Goal: Information Seeking & Learning: Learn about a topic

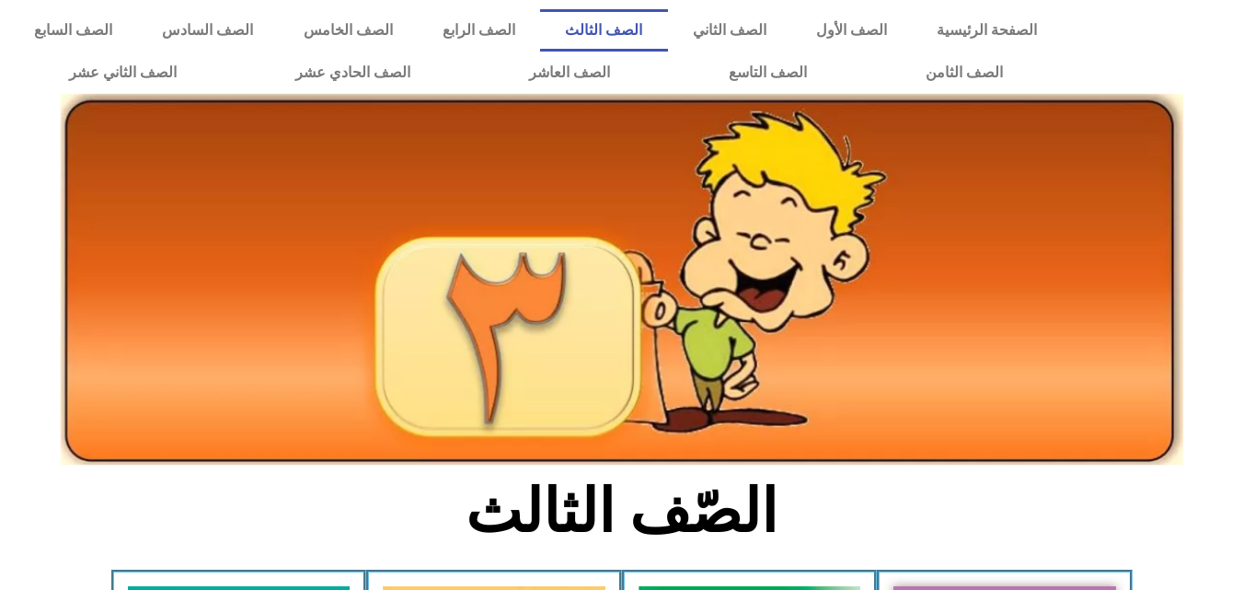
scroll to position [427, 0]
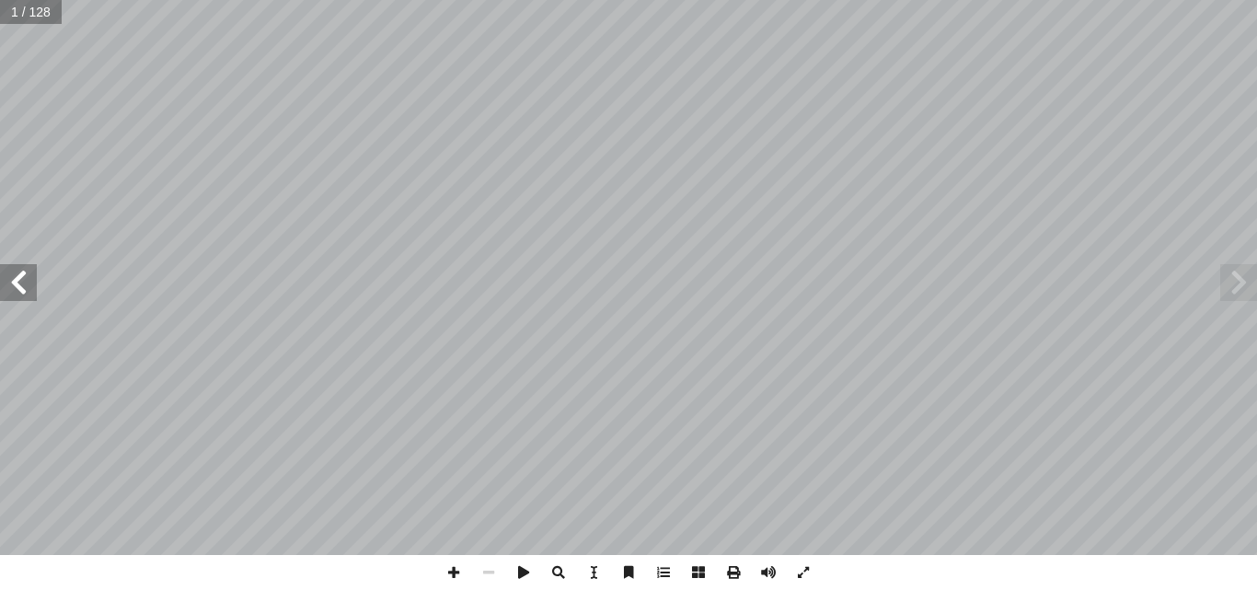
drag, startPoint x: 0, startPoint y: 0, endPoint x: 27, endPoint y: 273, distance: 274.5
click at [27, 273] on span at bounding box center [18, 282] width 37 height 37
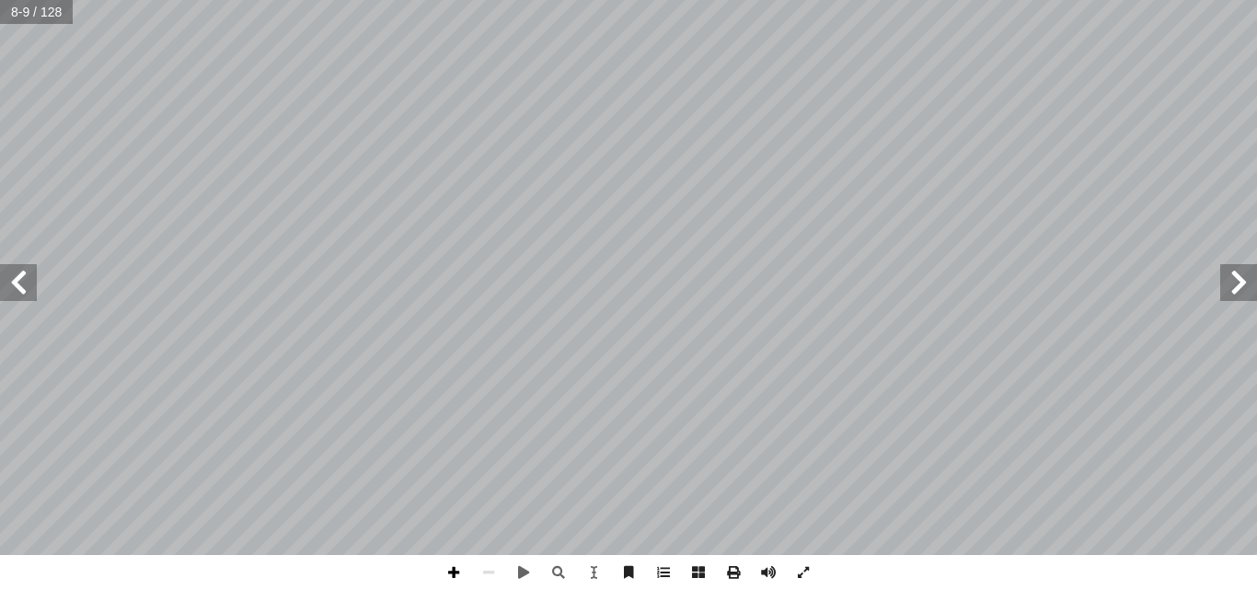
click at [455, 576] on span at bounding box center [453, 572] width 35 height 35
click at [12, 288] on span at bounding box center [18, 282] width 37 height 37
click at [500, 582] on span at bounding box center [488, 572] width 35 height 35
click at [12, 277] on span at bounding box center [18, 282] width 37 height 37
click at [489, 578] on span at bounding box center [488, 572] width 35 height 35
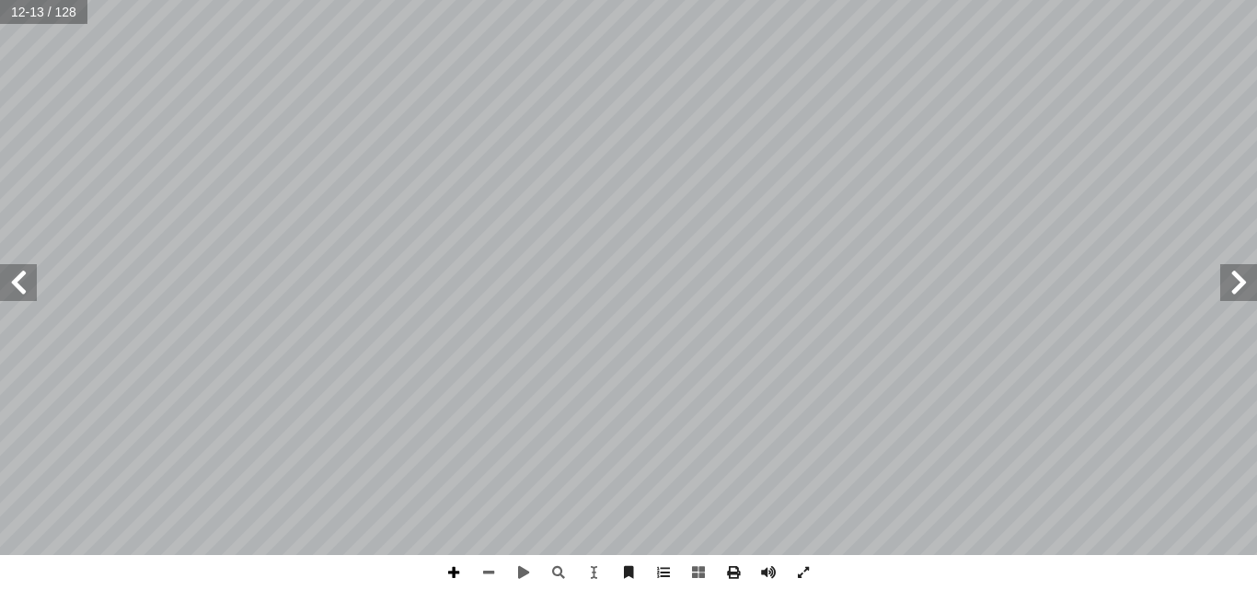
click at [449, 575] on span at bounding box center [453, 572] width 35 height 35
click at [457, 569] on span at bounding box center [453, 572] width 35 height 35
click at [24, 285] on span at bounding box center [18, 282] width 37 height 37
click at [500, 567] on span at bounding box center [488, 572] width 35 height 35
click at [453, 571] on span at bounding box center [453, 572] width 35 height 35
